Goal: Navigation & Orientation: Go to known website

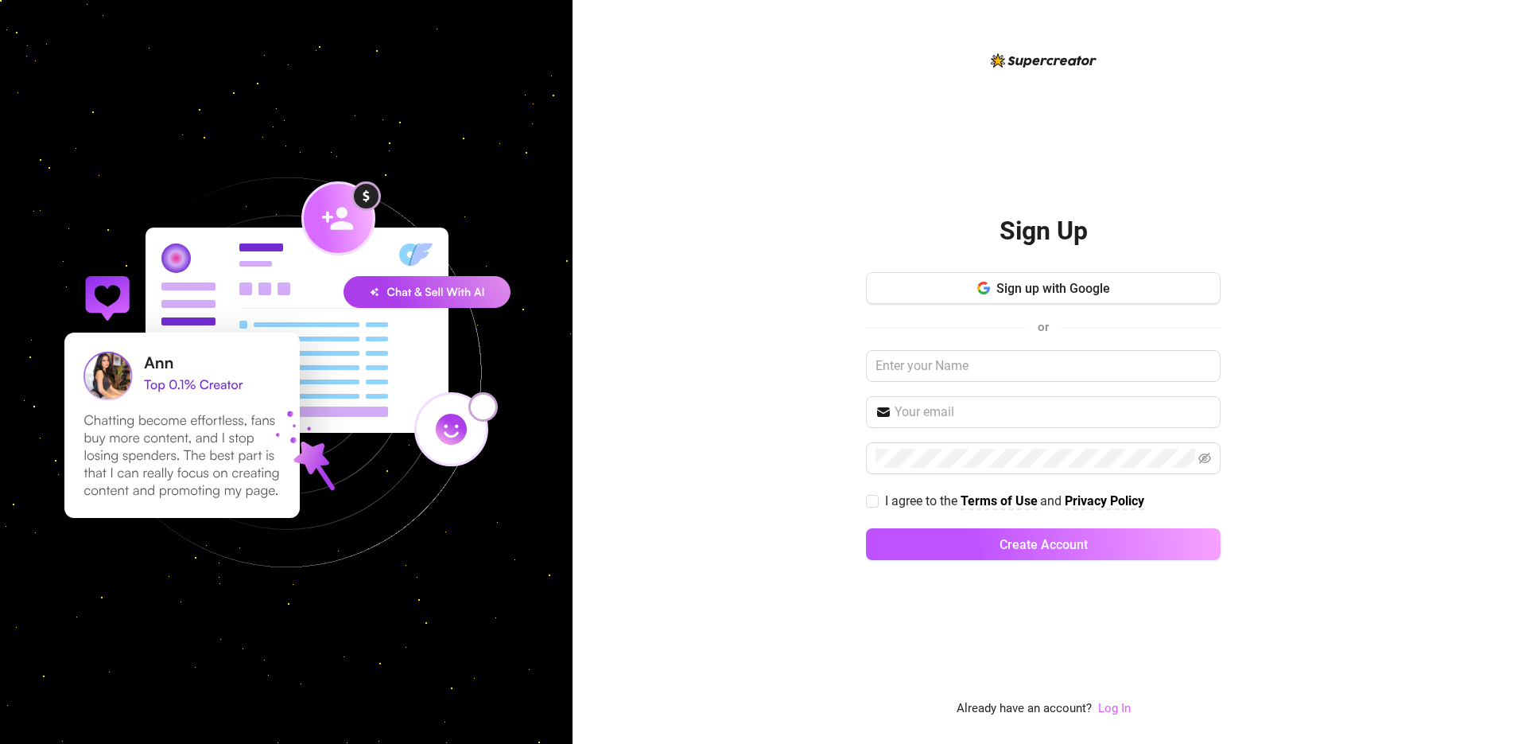
click at [1116, 706] on link "Log In" at bounding box center [1114, 708] width 33 height 14
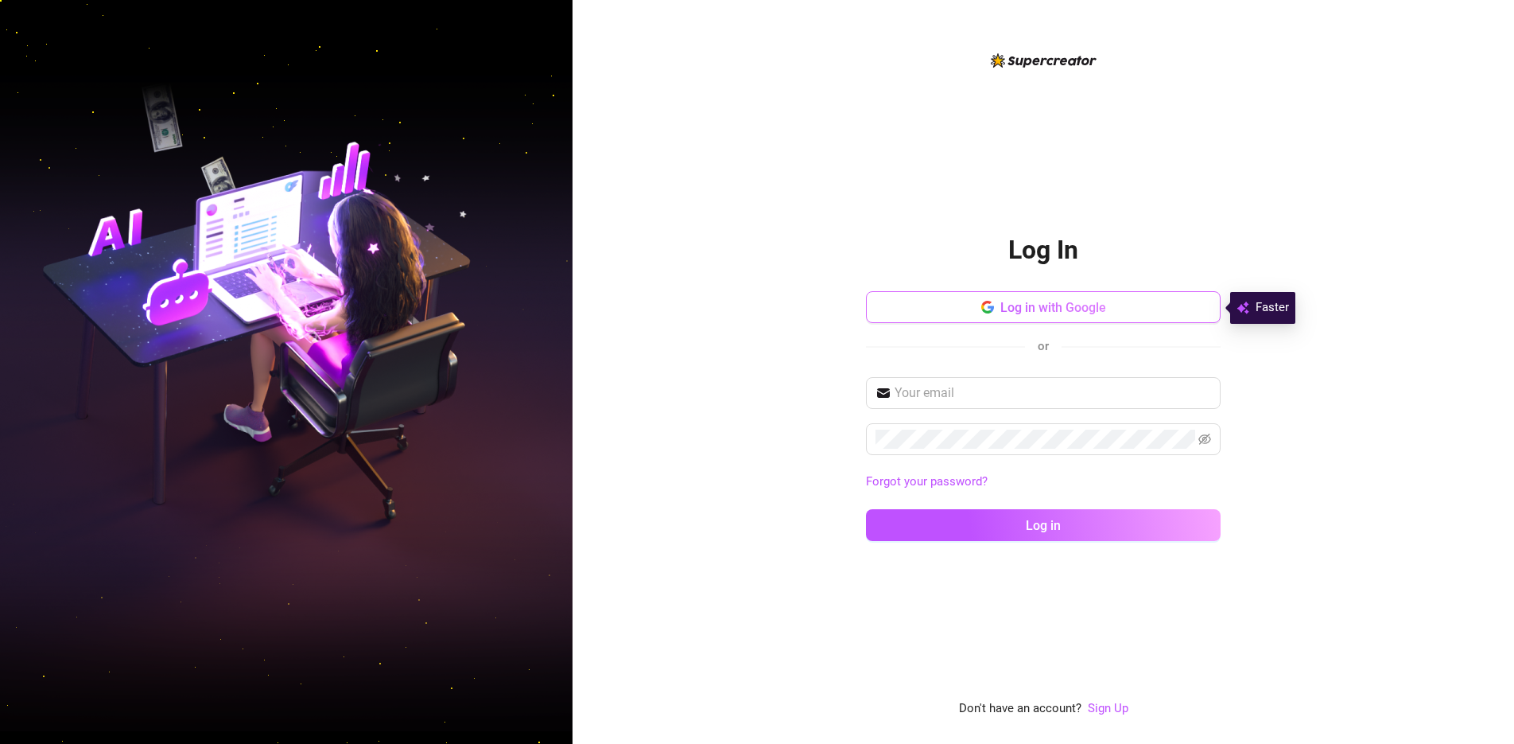
click at [950, 316] on button "Log in with Google" at bounding box center [1043, 307] width 355 height 32
click at [957, 309] on button "Log in with Google" at bounding box center [1043, 307] width 355 height 32
